Goal: Transaction & Acquisition: Purchase product/service

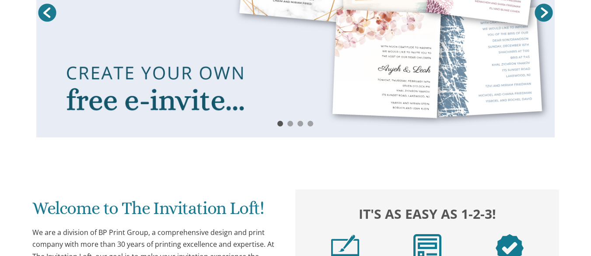
scroll to position [247, 0]
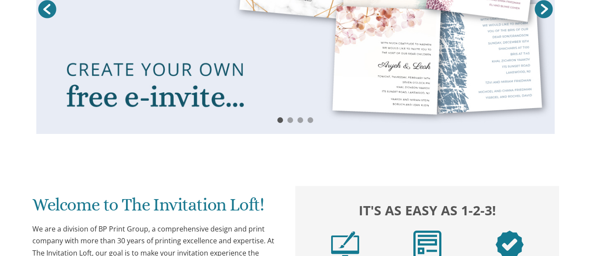
click at [544, 10] on link "Next" at bounding box center [543, 9] width 22 height 22
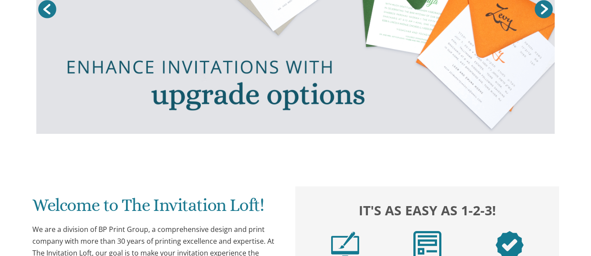
click at [549, 10] on link "Next" at bounding box center [543, 9] width 22 height 22
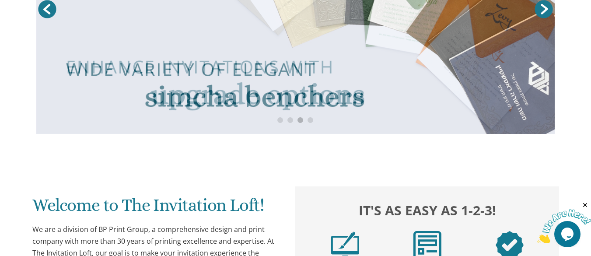
scroll to position [0, 0]
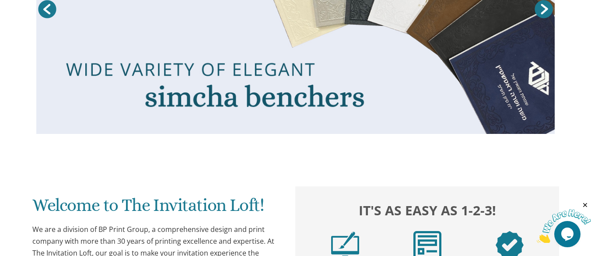
click at [545, 11] on link "Next" at bounding box center [543, 9] width 22 height 22
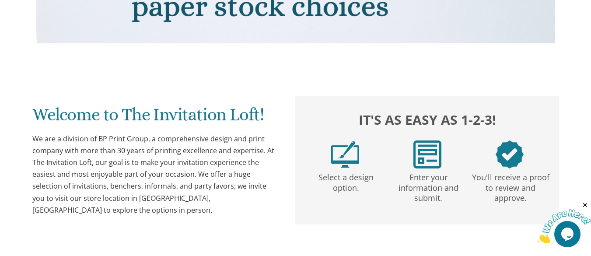
scroll to position [338, 0]
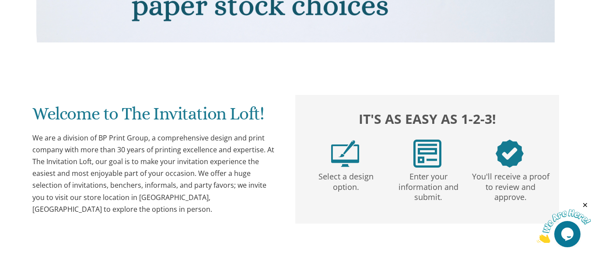
click at [512, 140] on img at bounding box center [509, 153] width 28 height 28
click at [347, 165] on img at bounding box center [345, 153] width 28 height 28
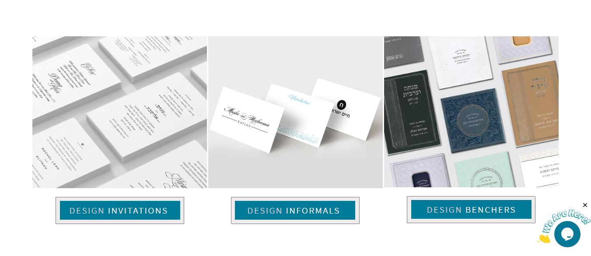
scroll to position [560, 0]
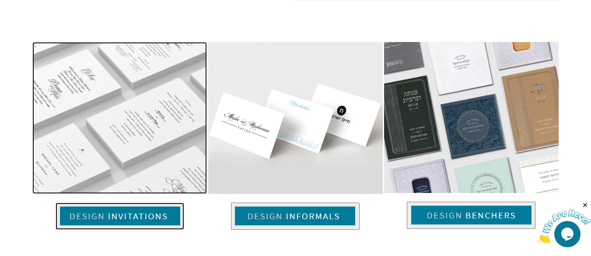
click at [149, 208] on img at bounding box center [120, 215] width 129 height 27
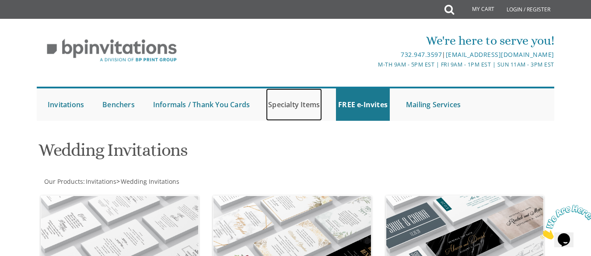
click at [306, 106] on link "Specialty Items" at bounding box center [294, 104] width 56 height 32
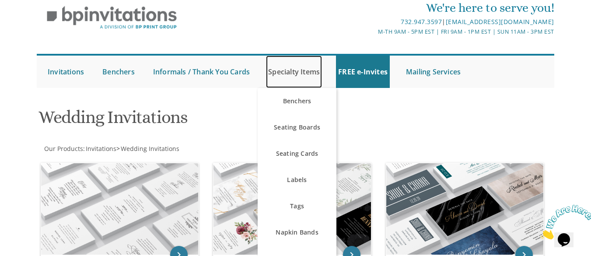
scroll to position [27, 0]
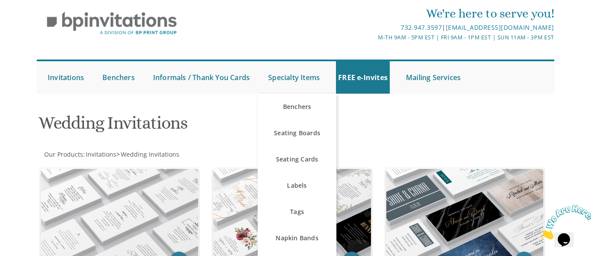
click at [432, 132] on div "Wedding Invitations" at bounding box center [295, 124] width 527 height 35
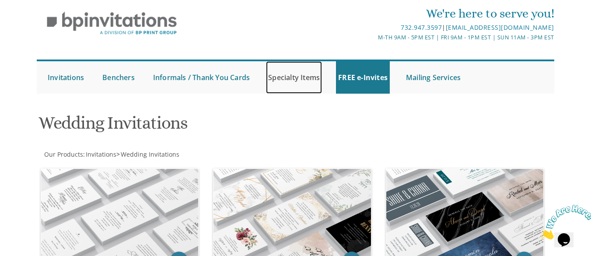
click at [311, 77] on link "Specialty Items" at bounding box center [294, 77] width 56 height 32
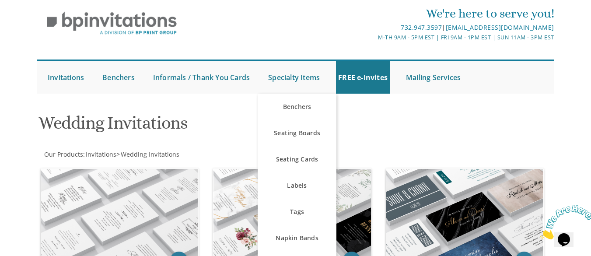
click at [396, 125] on div "Wedding Invitations" at bounding box center [295, 124] width 527 height 35
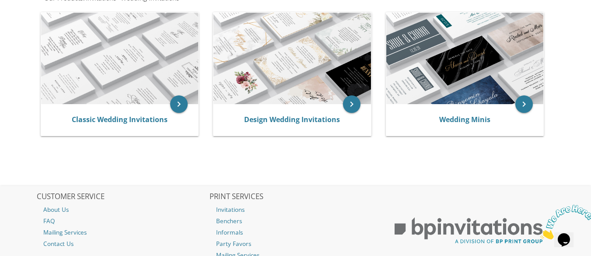
scroll to position [0, 0]
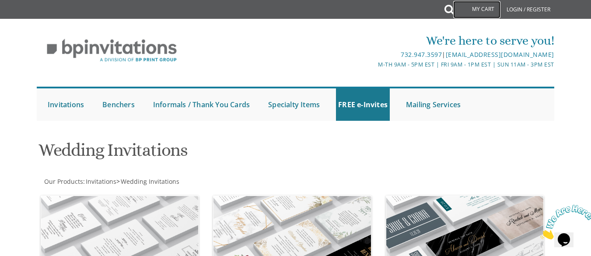
click at [457, 8] on link "My Cart" at bounding box center [476, 9] width 47 height 17
click at [448, 11] on icon at bounding box center [449, 9] width 10 height 17
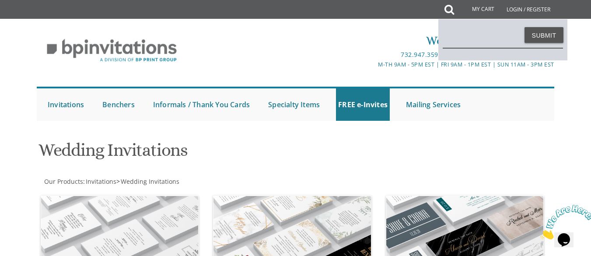
click at [482, 36] on input "text" at bounding box center [502, 38] width 120 height 20
type input "itierary"
click at [549, 39] on button "Submit" at bounding box center [543, 35] width 39 height 16
